Goal: Complete application form

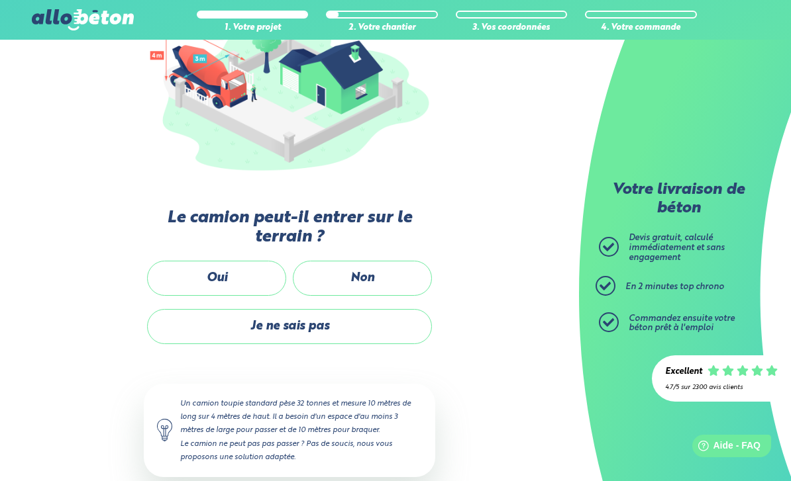
scroll to position [203, 0]
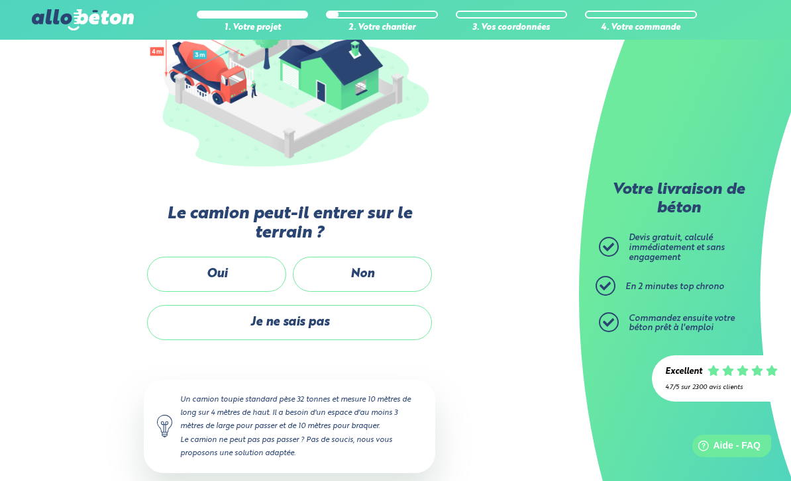
click at [212, 266] on label "Oui" at bounding box center [216, 274] width 139 height 35
click at [0, 0] on input "Oui" at bounding box center [0, 0] width 0 height 0
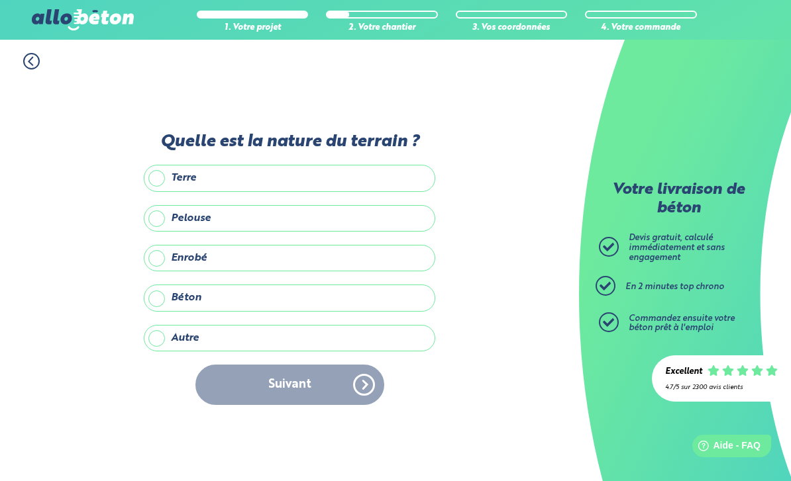
click at [166, 165] on label "Terre" at bounding box center [289, 178] width 291 height 26
click at [0, 0] on input "Terre" at bounding box center [0, 0] width 0 height 0
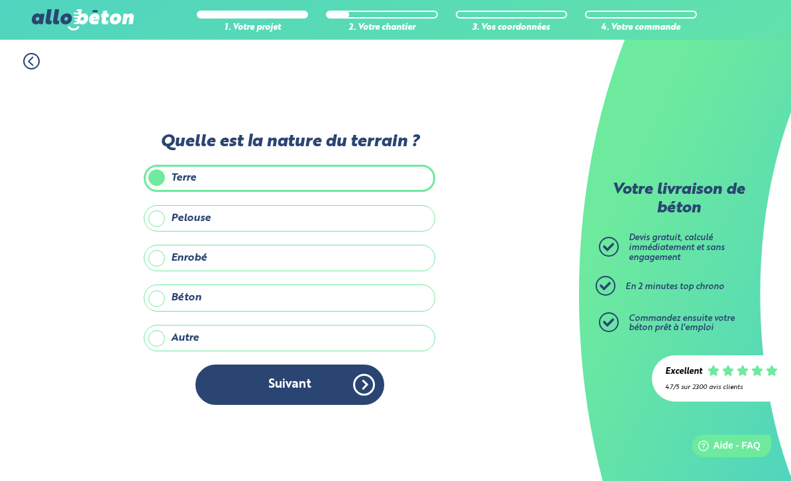
click at [254, 365] on button "Suivant" at bounding box center [289, 385] width 189 height 40
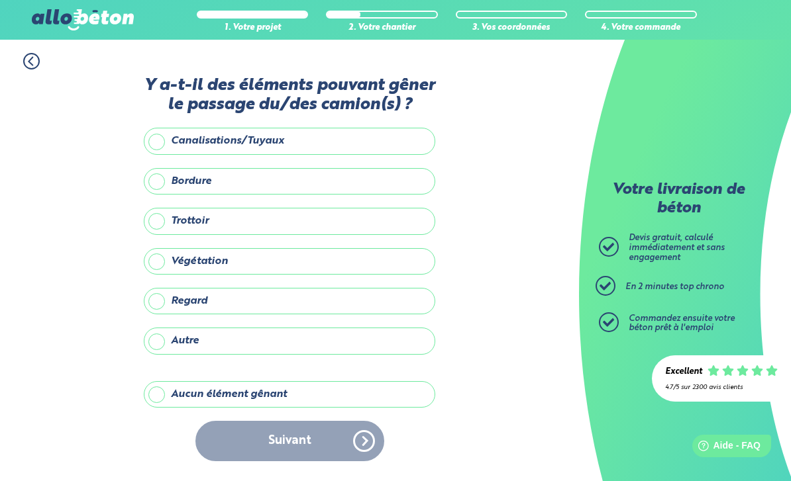
click at [157, 208] on label "Trottoir" at bounding box center [289, 221] width 291 height 26
click at [0, 0] on input "Trottoir" at bounding box center [0, 0] width 0 height 0
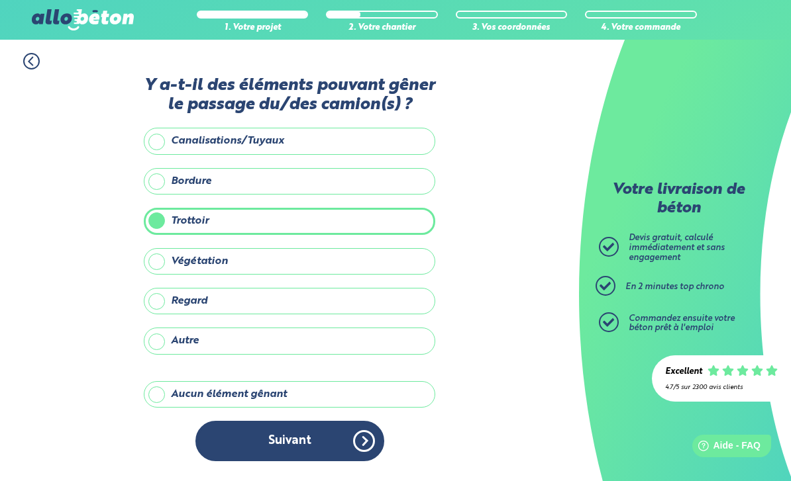
click at [162, 252] on label "Végétation" at bounding box center [289, 261] width 291 height 26
click at [0, 0] on input "Végétation" at bounding box center [0, 0] width 0 height 0
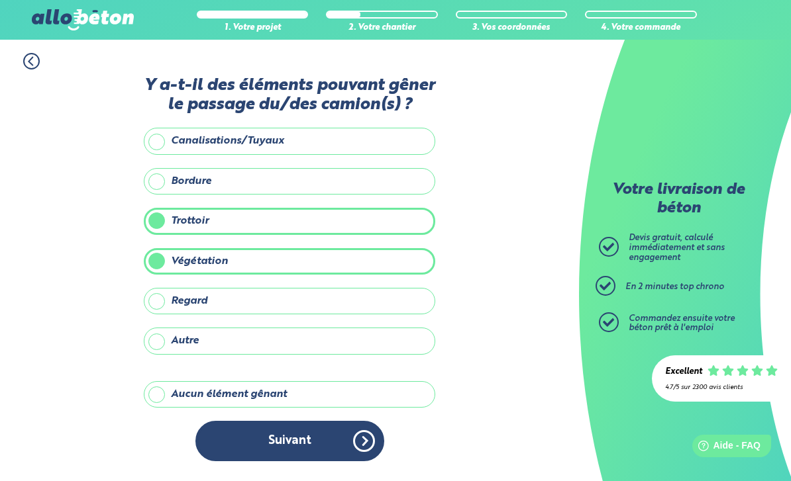
click at [261, 421] on button "Suivant" at bounding box center [289, 441] width 189 height 40
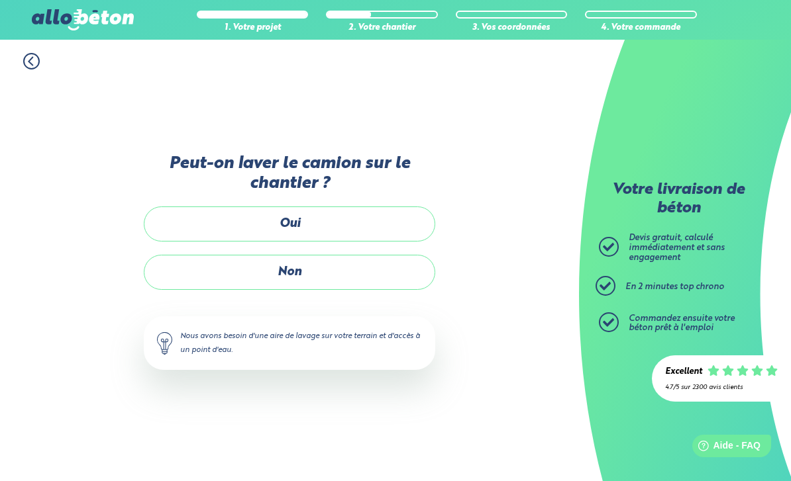
click at [232, 255] on label "Non" at bounding box center [289, 272] width 291 height 35
click at [0, 0] on input "Non" at bounding box center [0, 0] width 0 height 0
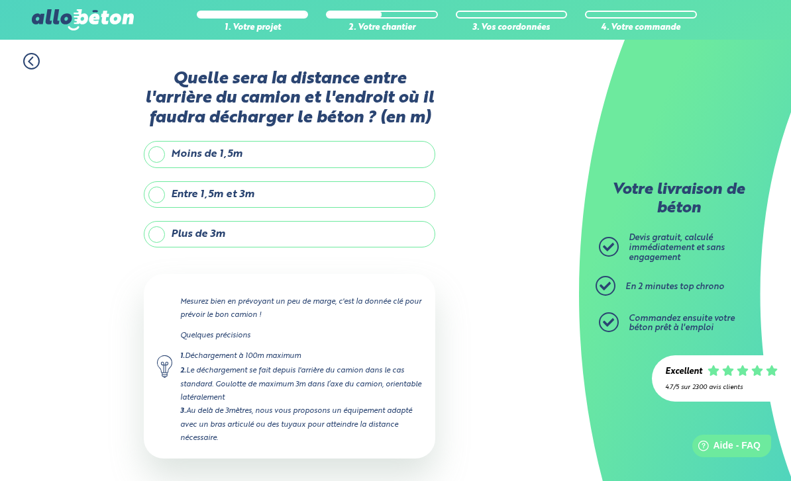
click at [168, 237] on label "Plus de 3m" at bounding box center [289, 234] width 291 height 26
click at [0, 0] on input "Plus de 3m" at bounding box center [0, 0] width 0 height 0
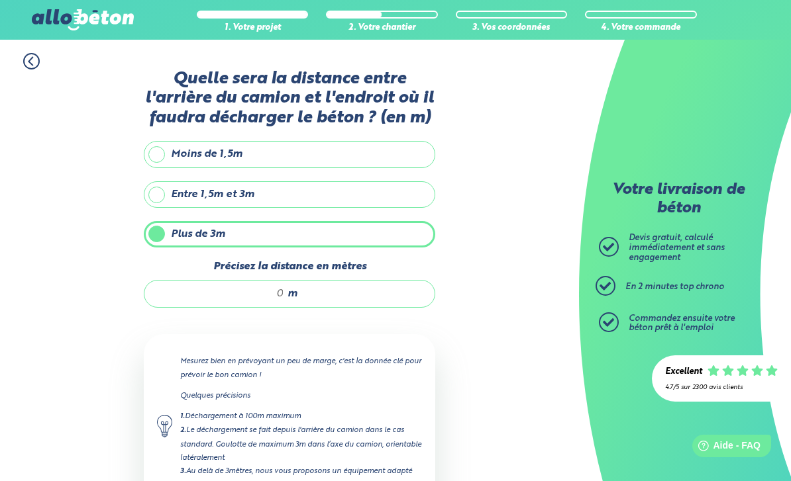
click at [191, 281] on div "m" at bounding box center [289, 294] width 291 height 28
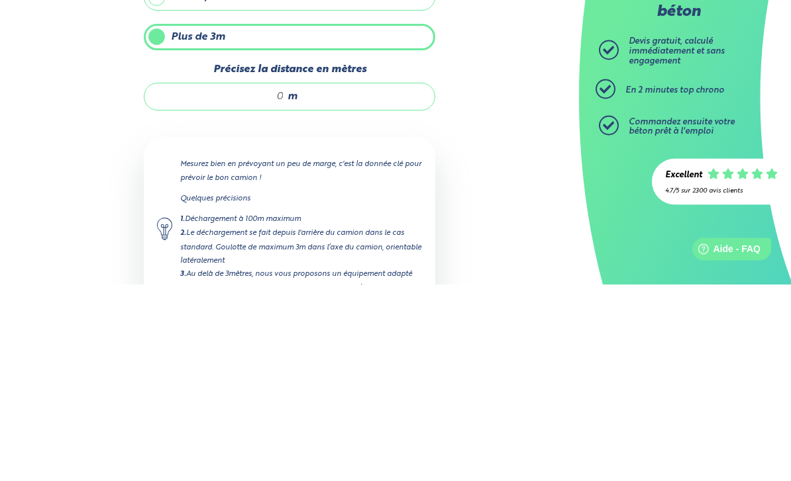
type input "6"
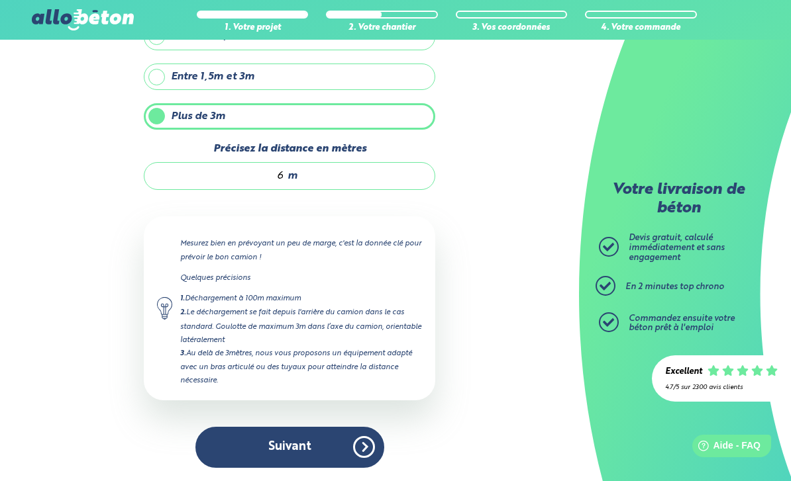
click at [275, 442] on button "Suivant" at bounding box center [289, 447] width 189 height 40
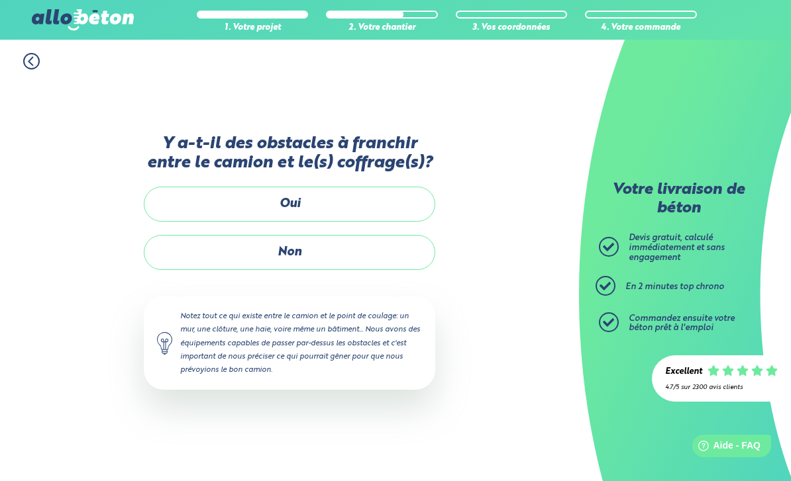
click at [207, 235] on label "Non" at bounding box center [289, 252] width 291 height 35
click at [0, 0] on input "Non" at bounding box center [0, 0] width 0 height 0
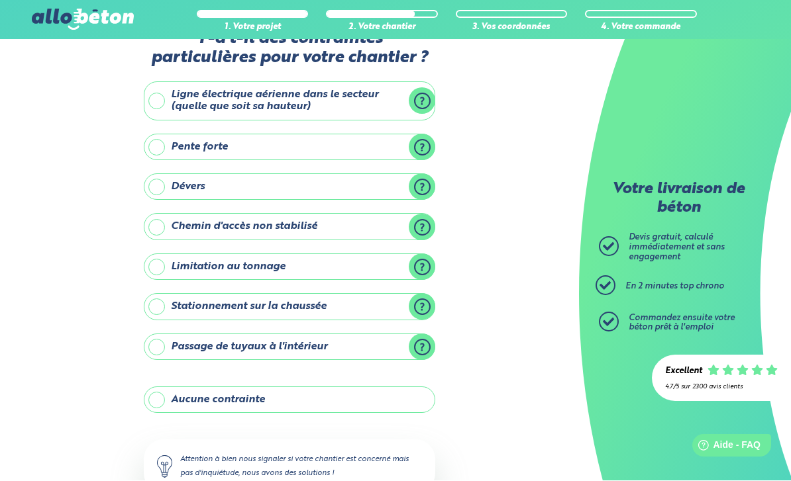
click at [161, 111] on label "Ligne électrique aérienne dans le secteur (quelle que soit sa hauteur)" at bounding box center [289, 101] width 291 height 39
click at [0, 0] on input "Ligne électrique aérienne dans le secteur (quelle que soit sa hauteur)" at bounding box center [0, 0] width 0 height 0
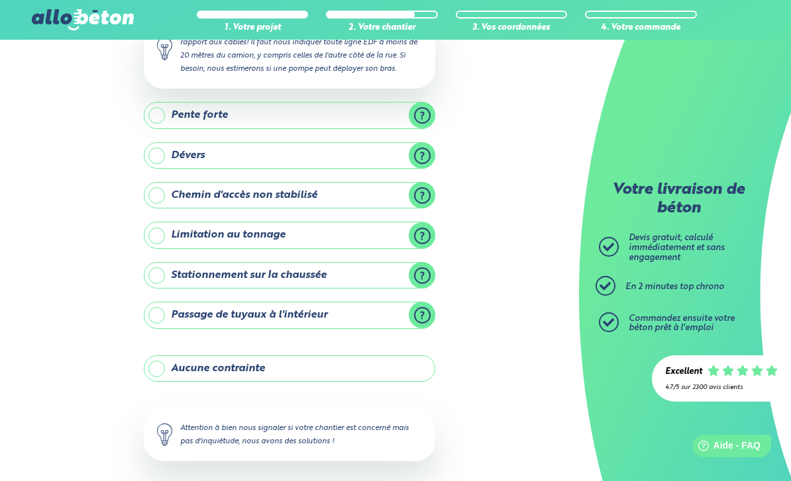
scroll to position [179, 0]
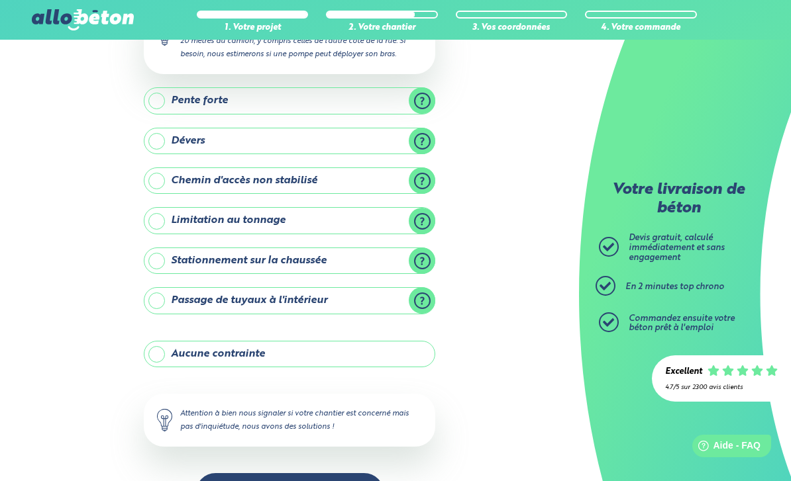
click at [430, 297] on label "Passage de tuyaux à l'intérieur" at bounding box center [289, 300] width 291 height 26
click at [0, 0] on input "Passage de tuyaux à l'intérieur" at bounding box center [0, 0] width 0 height 0
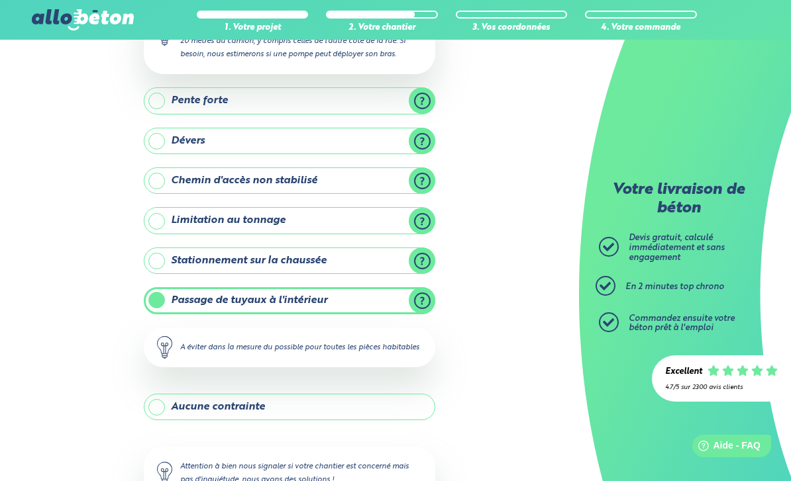
click at [157, 300] on label "Passage de tuyaux à l'intérieur" at bounding box center [289, 300] width 291 height 26
click at [0, 0] on input "Passage de tuyaux à l'intérieur" at bounding box center [0, 0] width 0 height 0
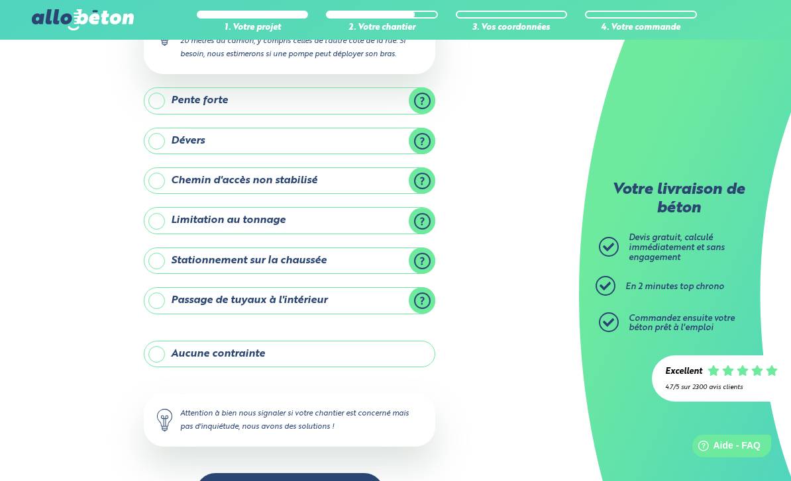
click at [183, 182] on label "Chemin d'accès non stabilisé" at bounding box center [289, 181] width 291 height 26
click at [0, 0] on input "Chemin d'accès non stabilisé" at bounding box center [0, 0] width 0 height 0
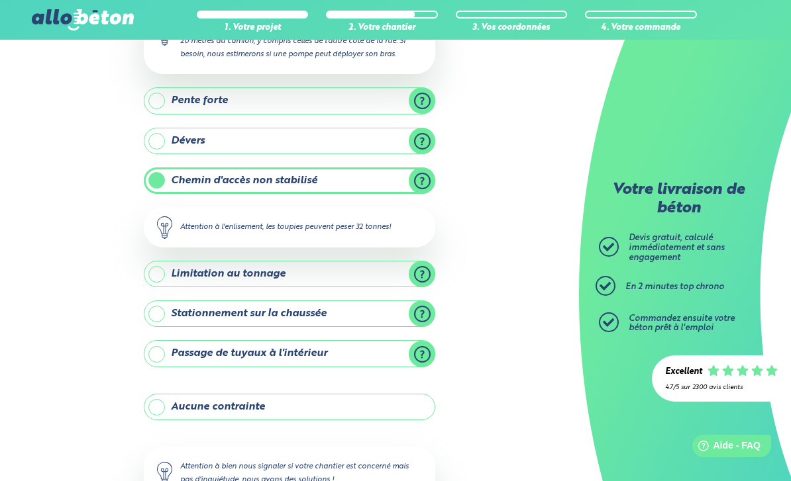
click at [174, 176] on label "Chemin d'accès non stabilisé" at bounding box center [289, 181] width 291 height 26
click at [0, 0] on input "Chemin d'accès non stabilisé" at bounding box center [0, 0] width 0 height 0
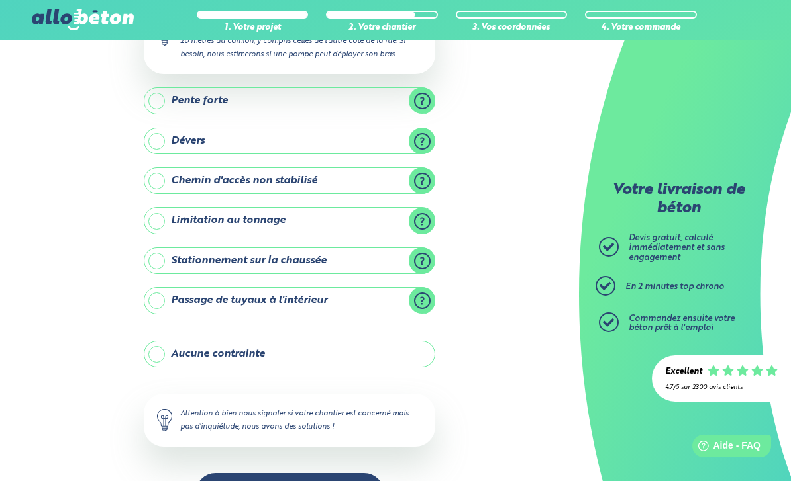
click at [185, 225] on label "Limitation au tonnage" at bounding box center [289, 220] width 291 height 26
click at [0, 0] on input "Limitation au tonnage" at bounding box center [0, 0] width 0 height 0
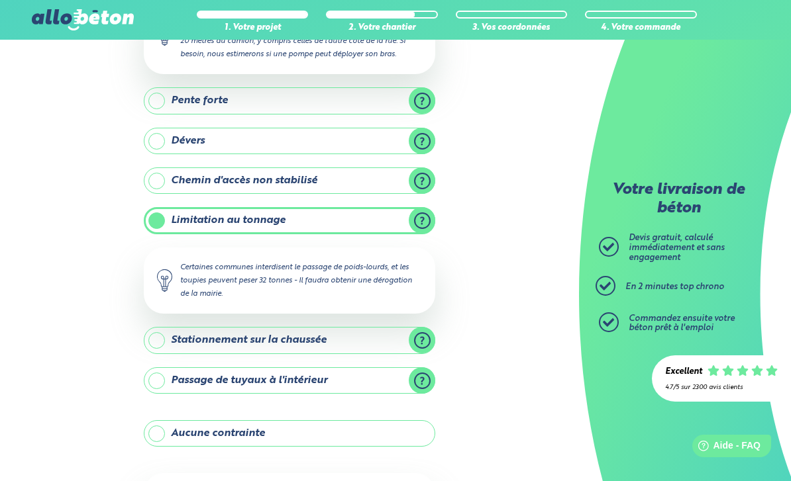
click at [186, 221] on label "Limitation au tonnage" at bounding box center [289, 220] width 291 height 26
click at [0, 0] on input "Limitation au tonnage" at bounding box center [0, 0] width 0 height 0
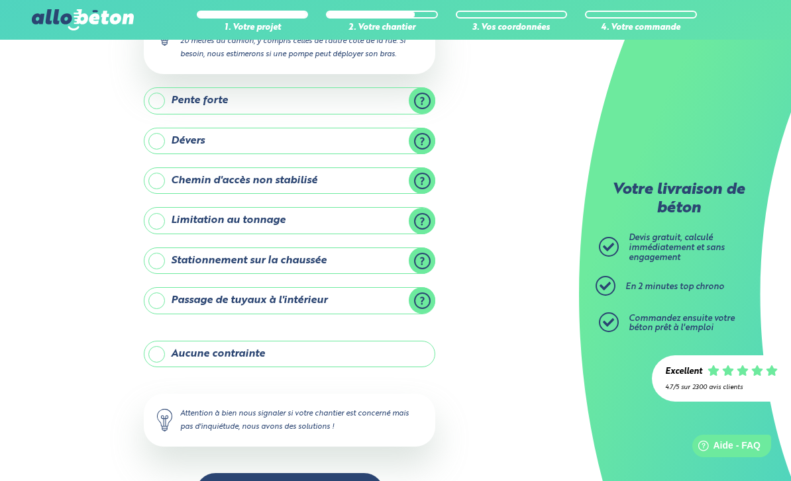
click at [169, 180] on label "Chemin d'accès non stabilisé" at bounding box center [289, 181] width 291 height 26
click at [0, 0] on input "Chemin d'accès non stabilisé" at bounding box center [0, 0] width 0 height 0
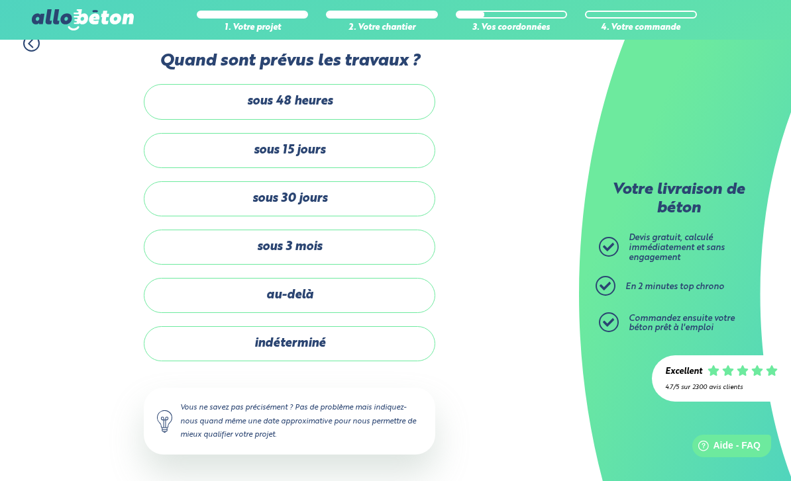
scroll to position [26, 0]
click at [177, 161] on label "sous 15 jours" at bounding box center [289, 150] width 291 height 35
click at [0, 0] on input "sous 15 jours" at bounding box center [0, 0] width 0 height 0
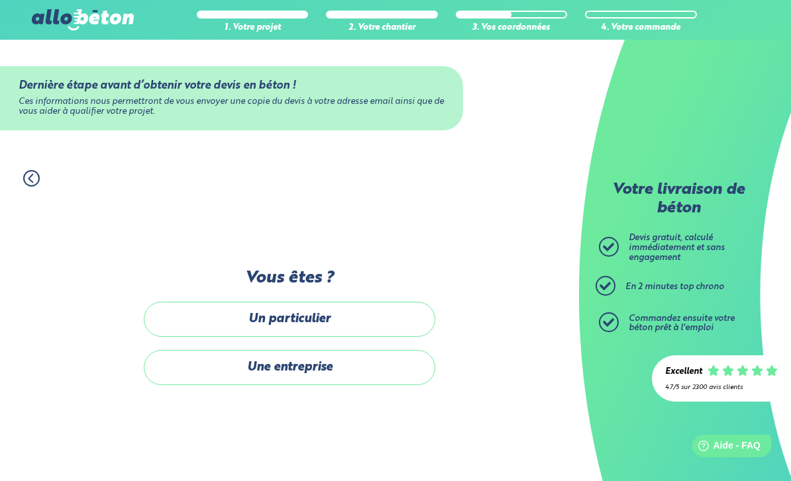
click at [217, 308] on label "Un particulier" at bounding box center [289, 319] width 291 height 35
click at [0, 0] on input "Un particulier" at bounding box center [0, 0] width 0 height 0
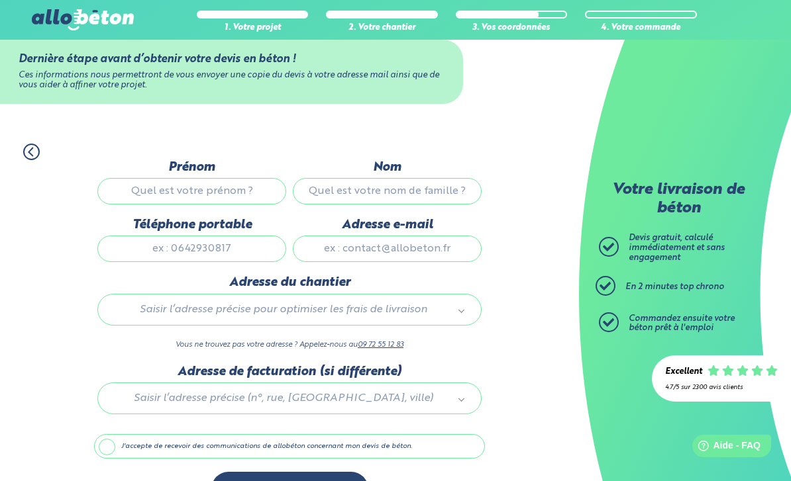
click at [153, 183] on input "Prénom" at bounding box center [191, 191] width 189 height 26
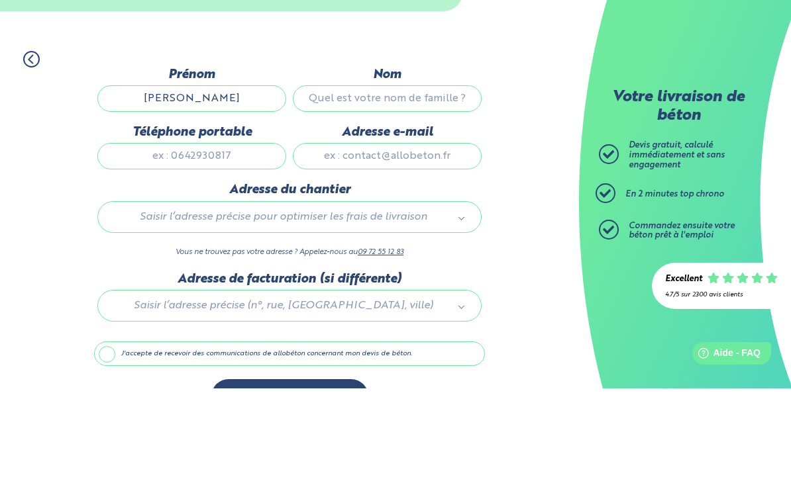
type input "[PERSON_NAME]"
click at [326, 178] on input "Nom" at bounding box center [387, 191] width 189 height 26
type input "Mannessiez"
click at [140, 236] on input "Téléphone portable" at bounding box center [191, 249] width 189 height 26
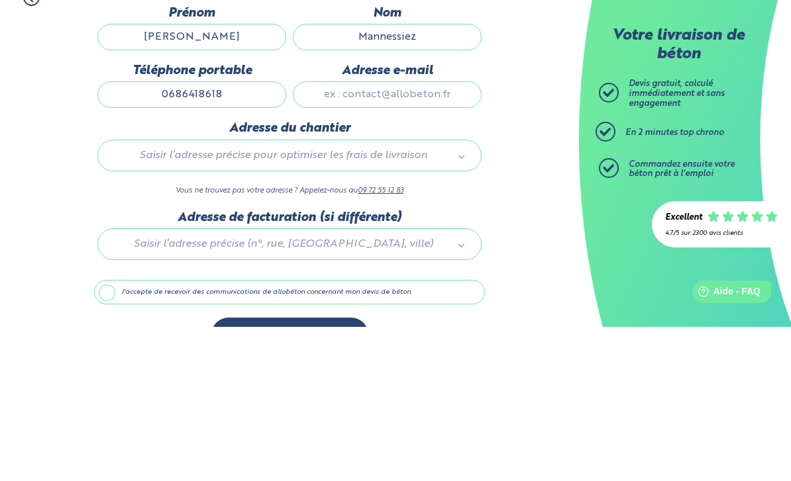
type input "0686418618"
click at [361, 236] on input "Adresse e-mail" at bounding box center [387, 249] width 189 height 26
type input "[PERSON_NAME][EMAIL_ADDRESS][DOMAIN_NAME]"
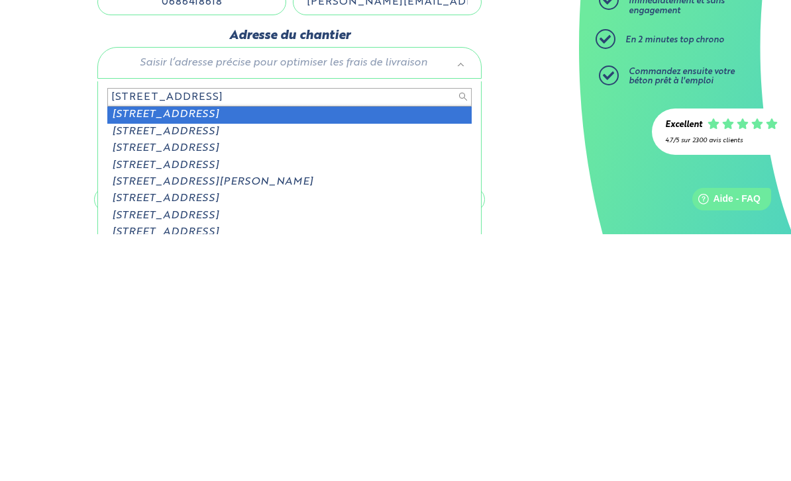
type input "[STREET_ADDRESS]"
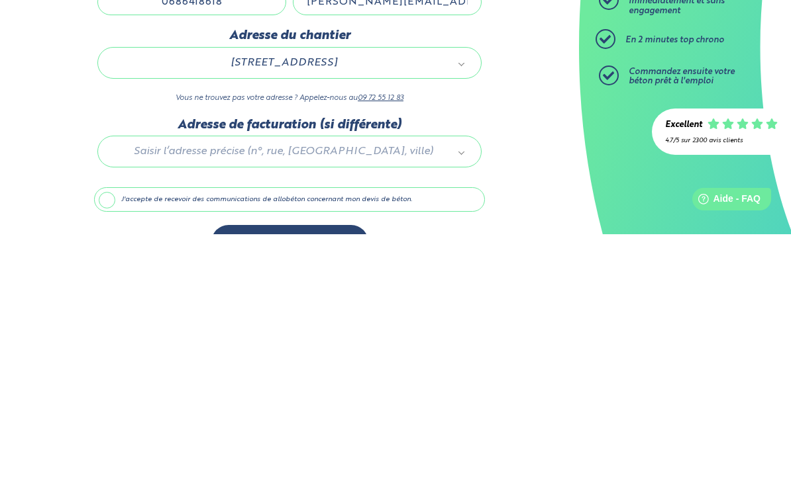
scroll to position [70, 0]
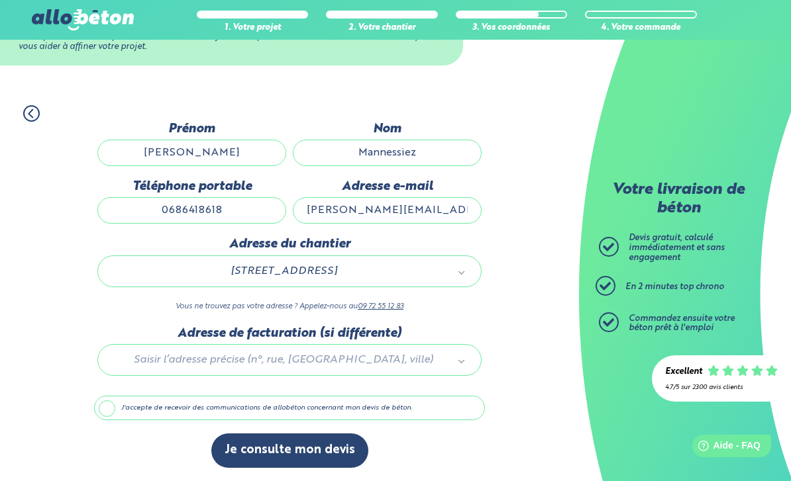
click at [250, 450] on button "Je consulte mon devis" at bounding box center [289, 451] width 157 height 34
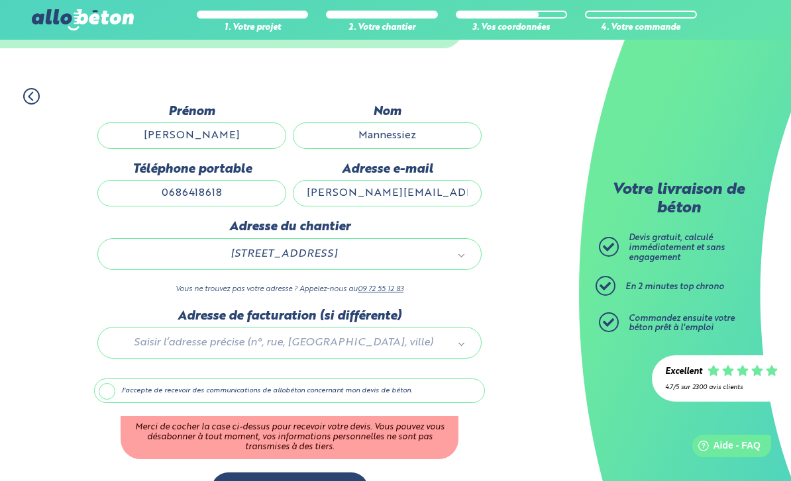
click at [108, 397] on label "J'accepte de recevoir des communications de allobéton concernant mon devis de b…" at bounding box center [289, 391] width 391 height 25
click at [0, 0] on input "J'accepte de recevoir des communications de allobéton concernant mon devis de b…" at bounding box center [0, 0] width 0 height 0
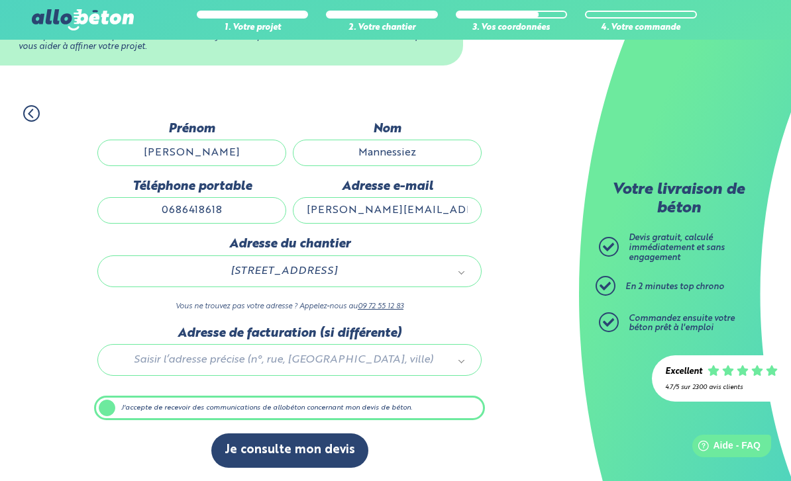
scroll to position [28, 0]
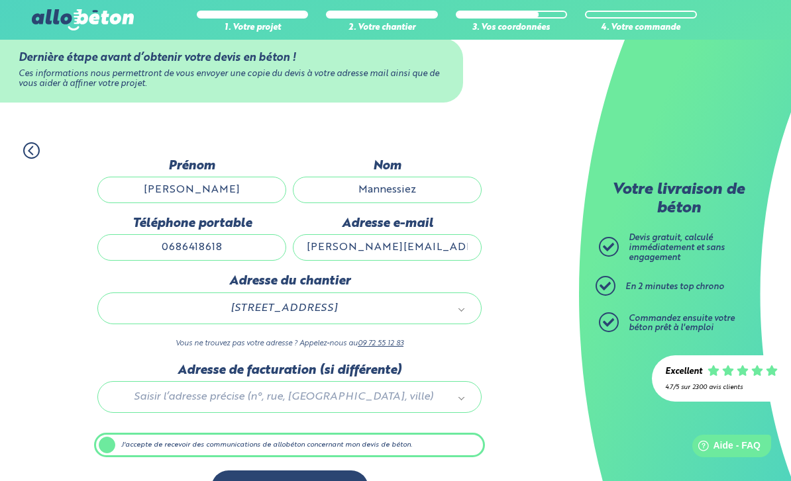
click at [252, 481] on button "Je consulte mon devis" at bounding box center [289, 488] width 157 height 34
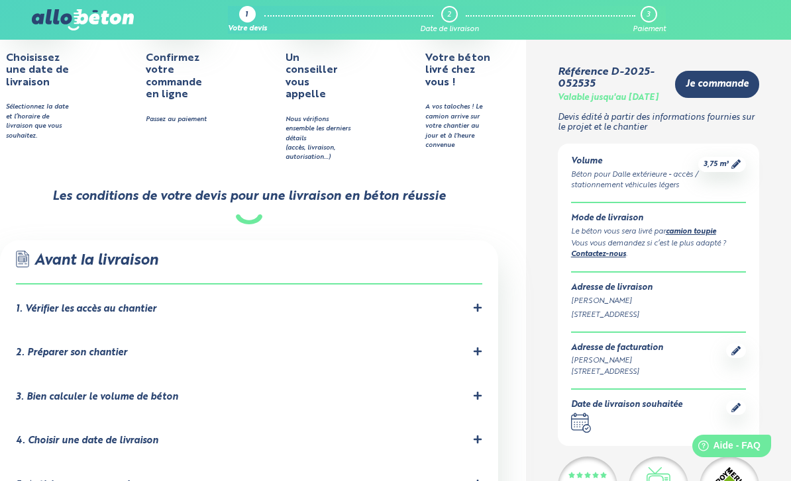
scroll to position [602, 0]
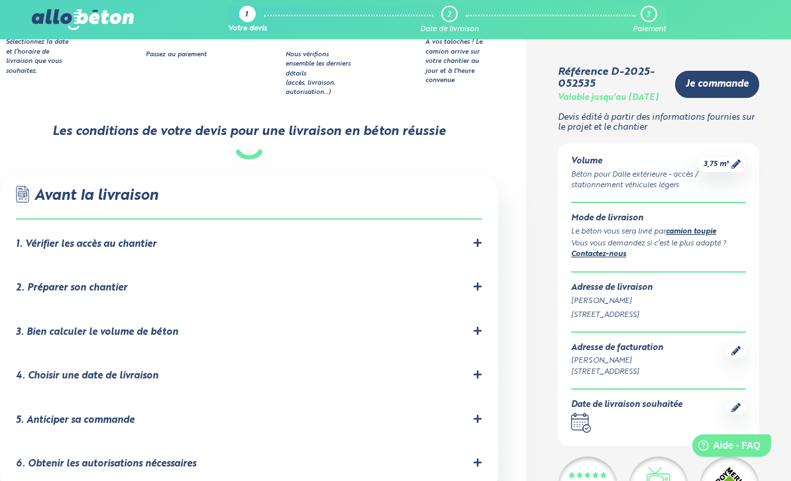
click at [46, 240] on div "1. Vérifier les accès au chantier" at bounding box center [86, 245] width 140 height 11
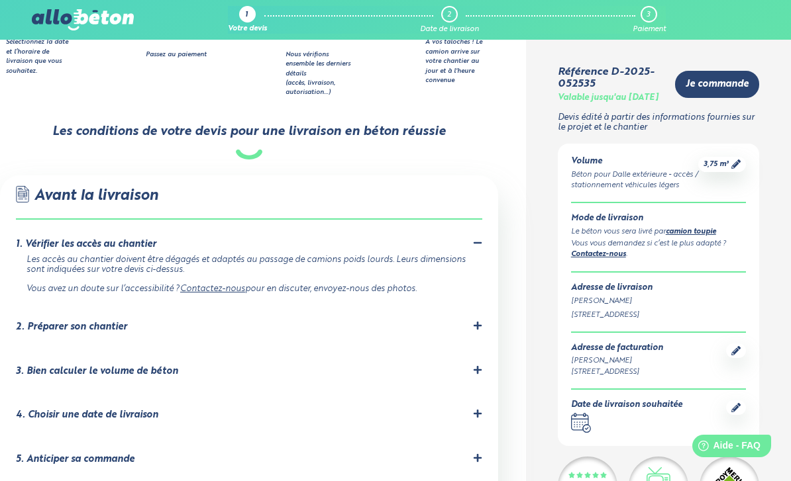
click at [60, 322] on div "2. Préparer son chantier" at bounding box center [71, 327] width 111 height 11
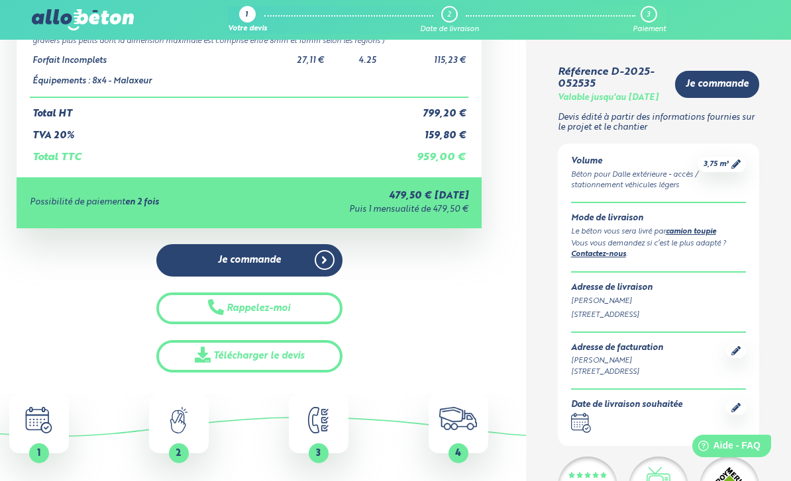
scroll to position [165, 0]
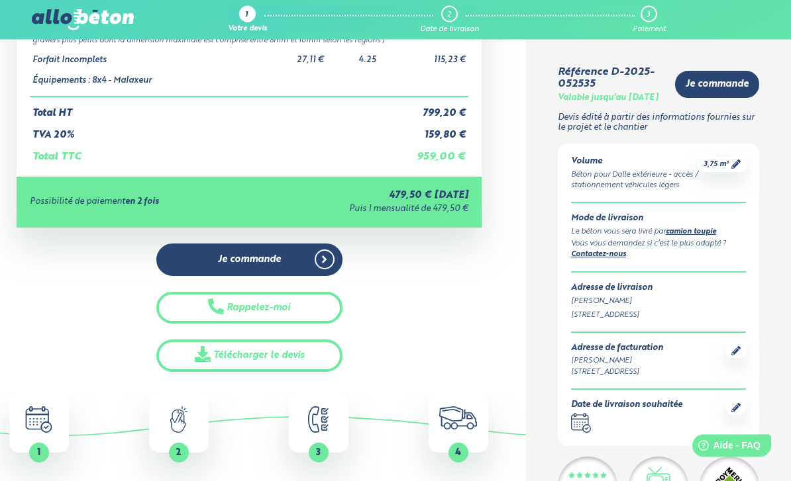
click at [178, 308] on button "Rappelez-moi" at bounding box center [249, 309] width 186 height 32
